Goal: Task Accomplishment & Management: Use online tool/utility

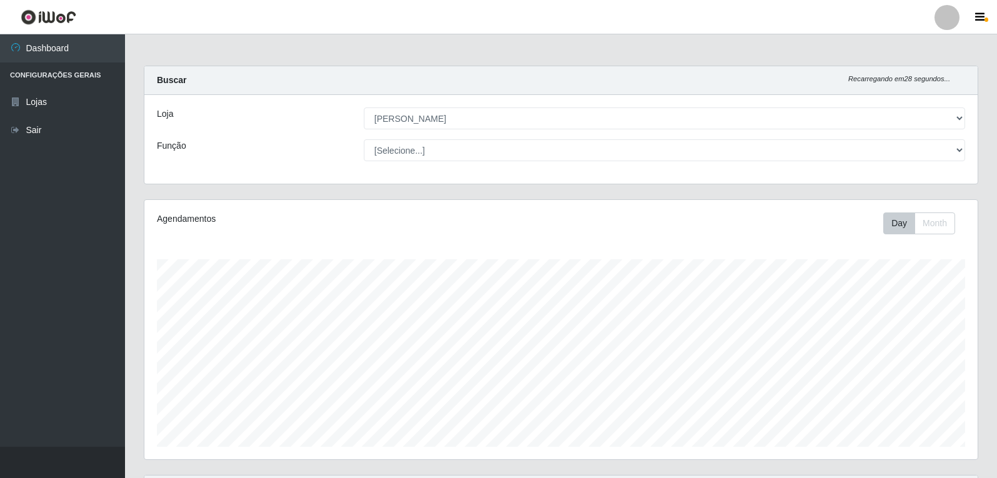
select select "523"
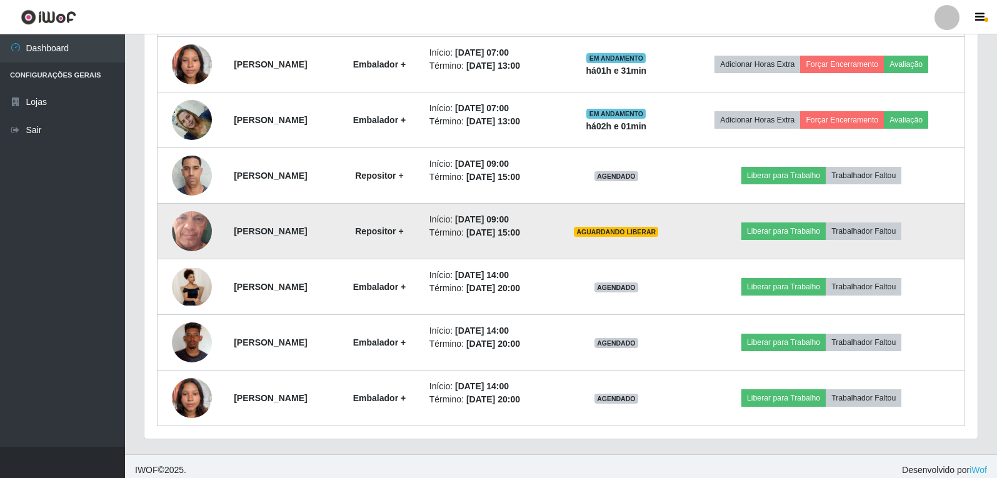
scroll to position [259, 833]
click at [826, 234] on button "Liberar para Trabalho" at bounding box center [783, 230] width 84 height 17
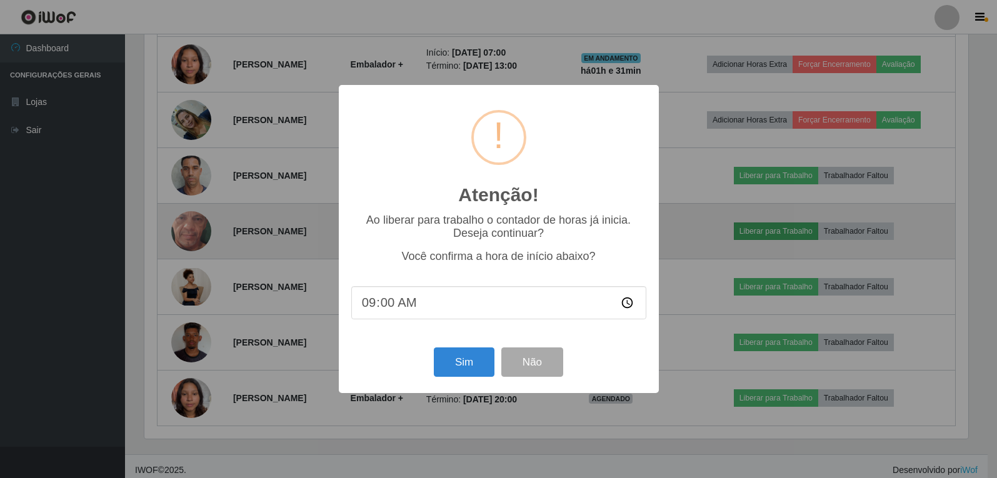
scroll to position [259, 827]
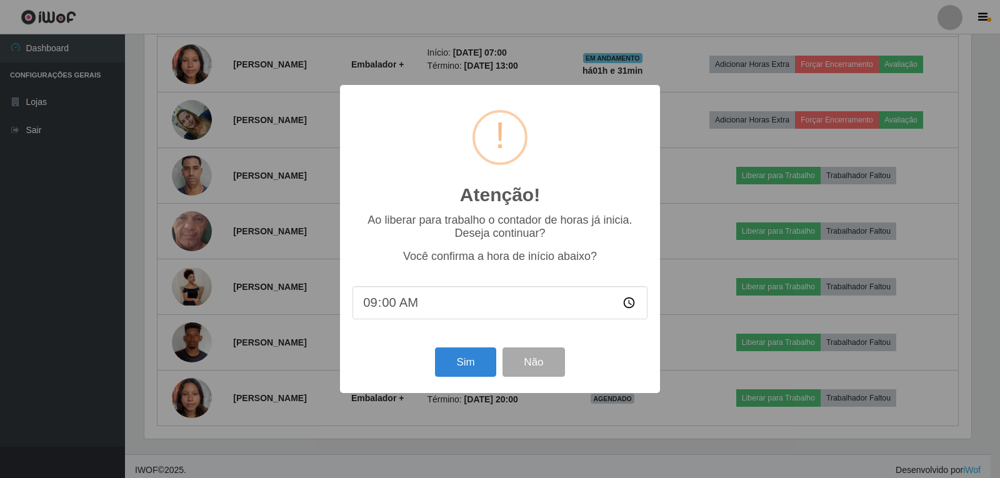
click at [426, 308] on input "09:00" at bounding box center [499, 302] width 295 height 33
click at [397, 311] on input "09:00" at bounding box center [499, 302] width 295 height 33
click at [397, 306] on input "09:00" at bounding box center [499, 302] width 295 height 33
type input "09:01"
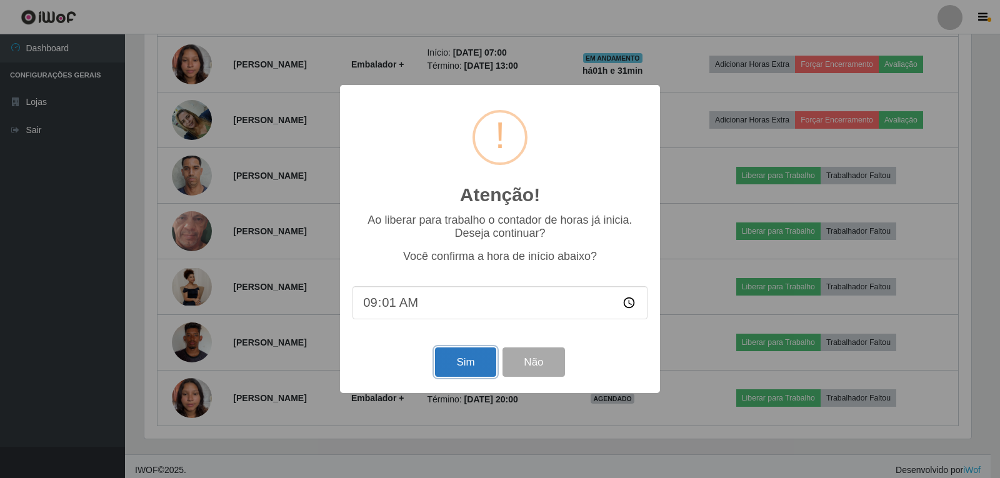
click at [471, 356] on button "Sim" at bounding box center [465, 361] width 61 height 29
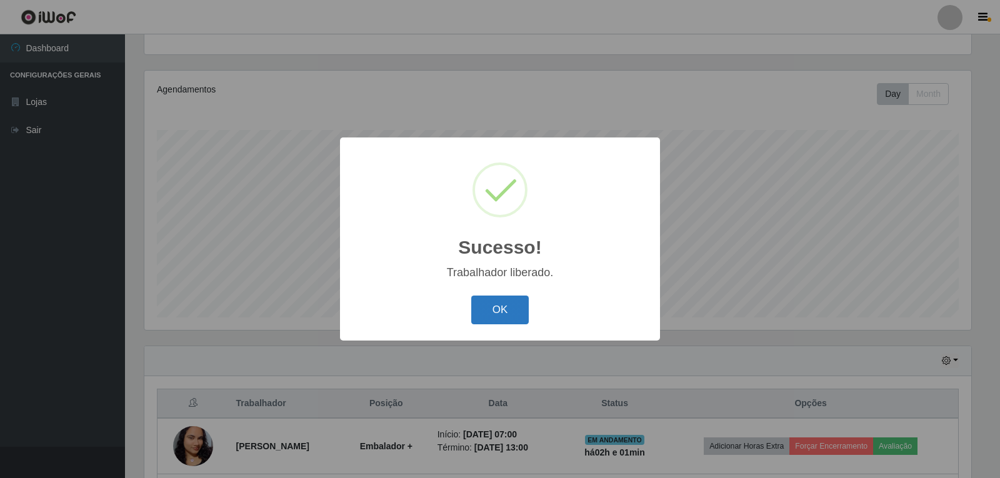
click at [496, 306] on button "OK" at bounding box center [500, 310] width 58 height 29
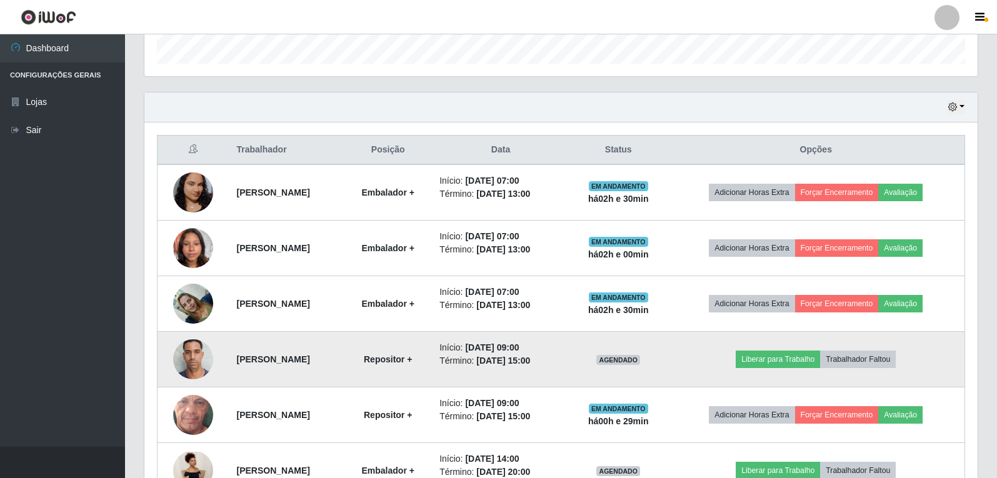
scroll to position [437, 0]
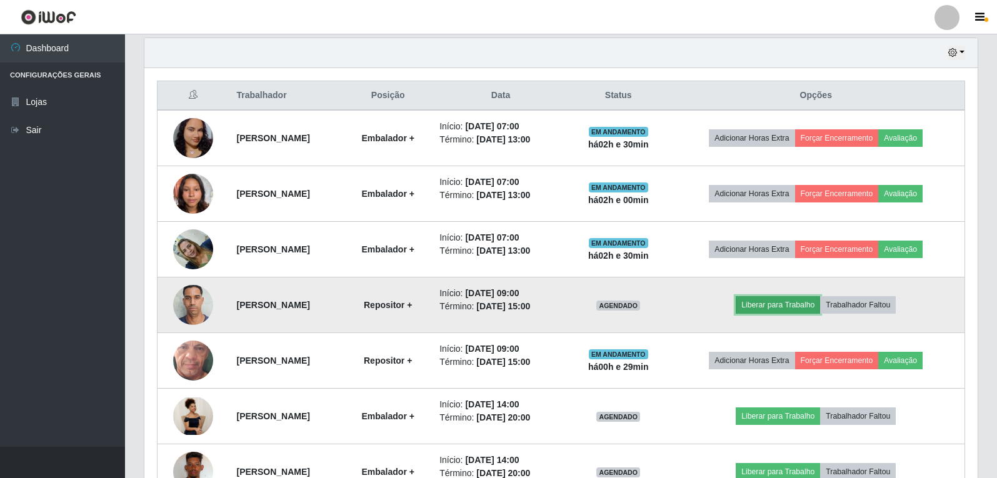
click at [806, 307] on button "Liberar para Trabalho" at bounding box center [778, 304] width 84 height 17
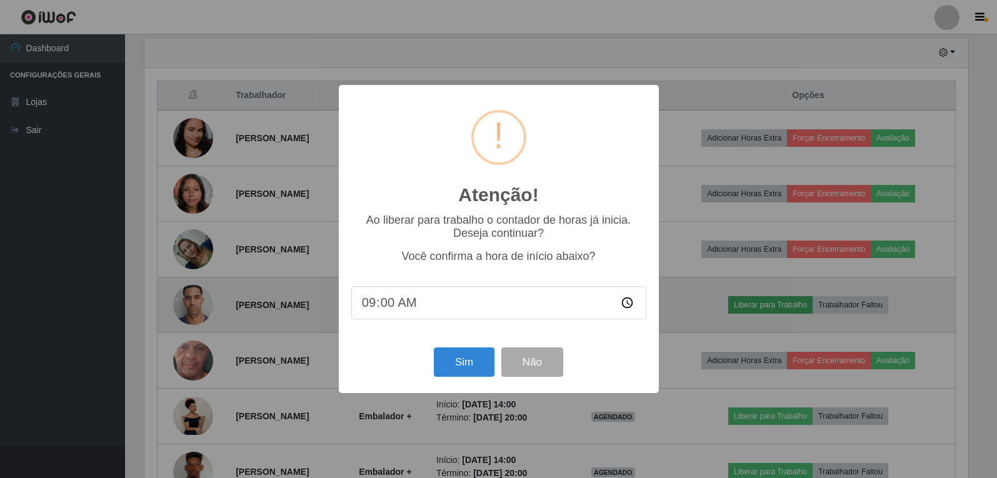
scroll to position [259, 827]
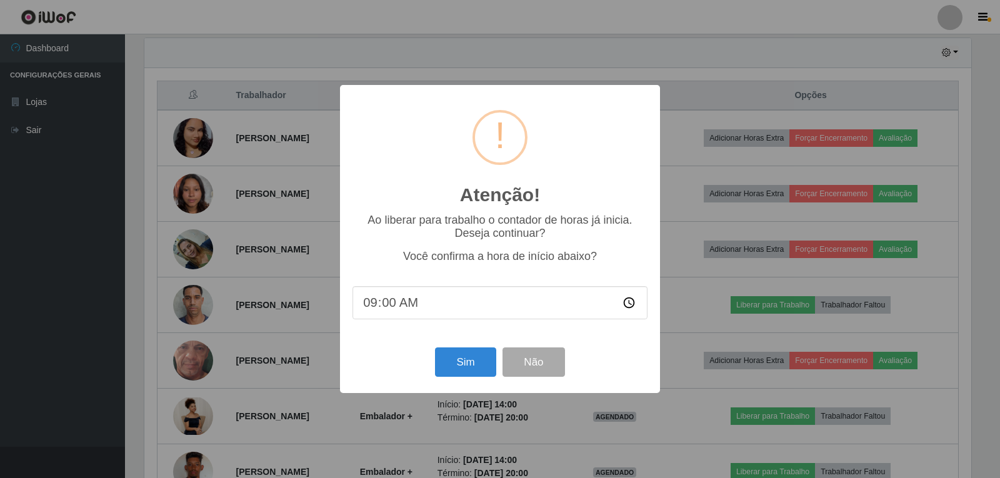
click at [421, 307] on input "09:00" at bounding box center [499, 302] width 295 height 33
drag, startPoint x: 420, startPoint y: 307, endPoint x: 391, endPoint y: 310, distance: 28.9
click at [417, 309] on input "09:00" at bounding box center [499, 302] width 295 height 33
click at [391, 310] on input "09:00" at bounding box center [499, 302] width 295 height 33
type input "09:30"
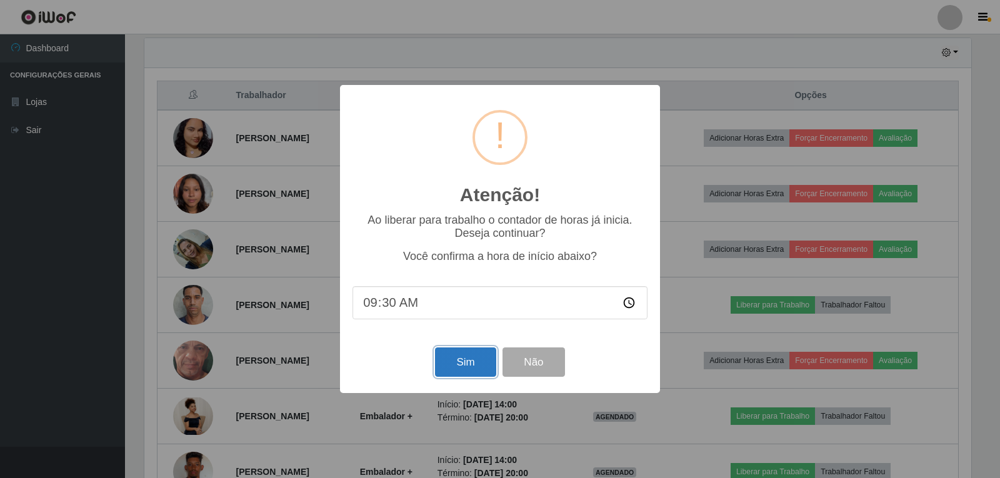
click at [470, 360] on button "Sim" at bounding box center [465, 361] width 61 height 29
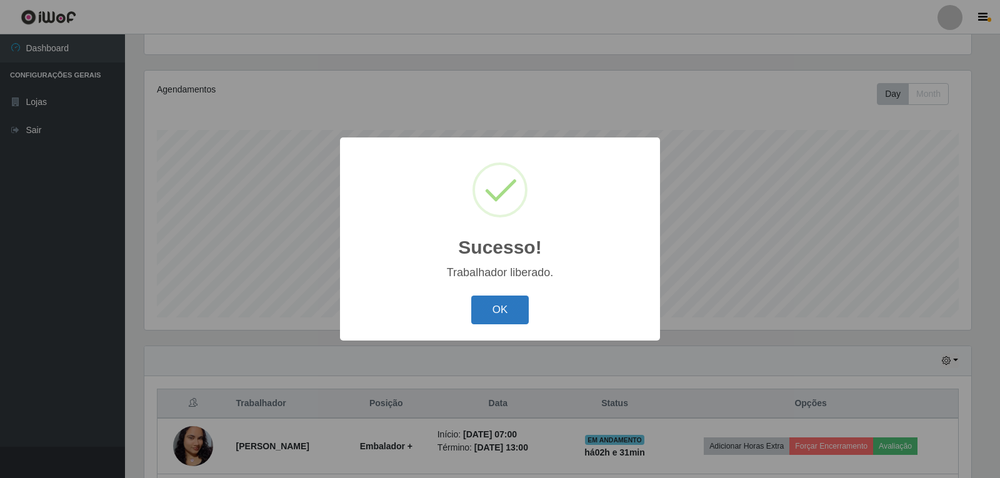
click at [491, 315] on button "OK" at bounding box center [500, 310] width 58 height 29
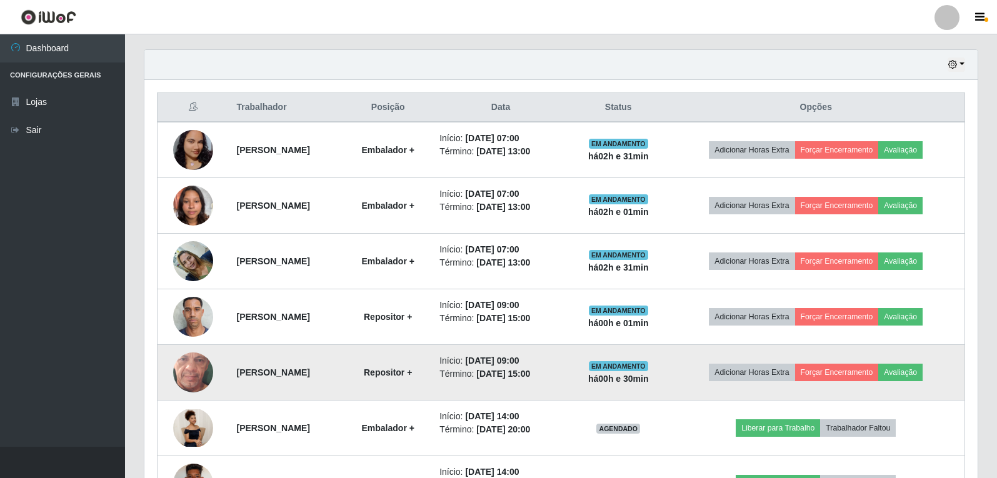
scroll to position [504, 0]
